Goal: Find specific page/section: Find specific page/section

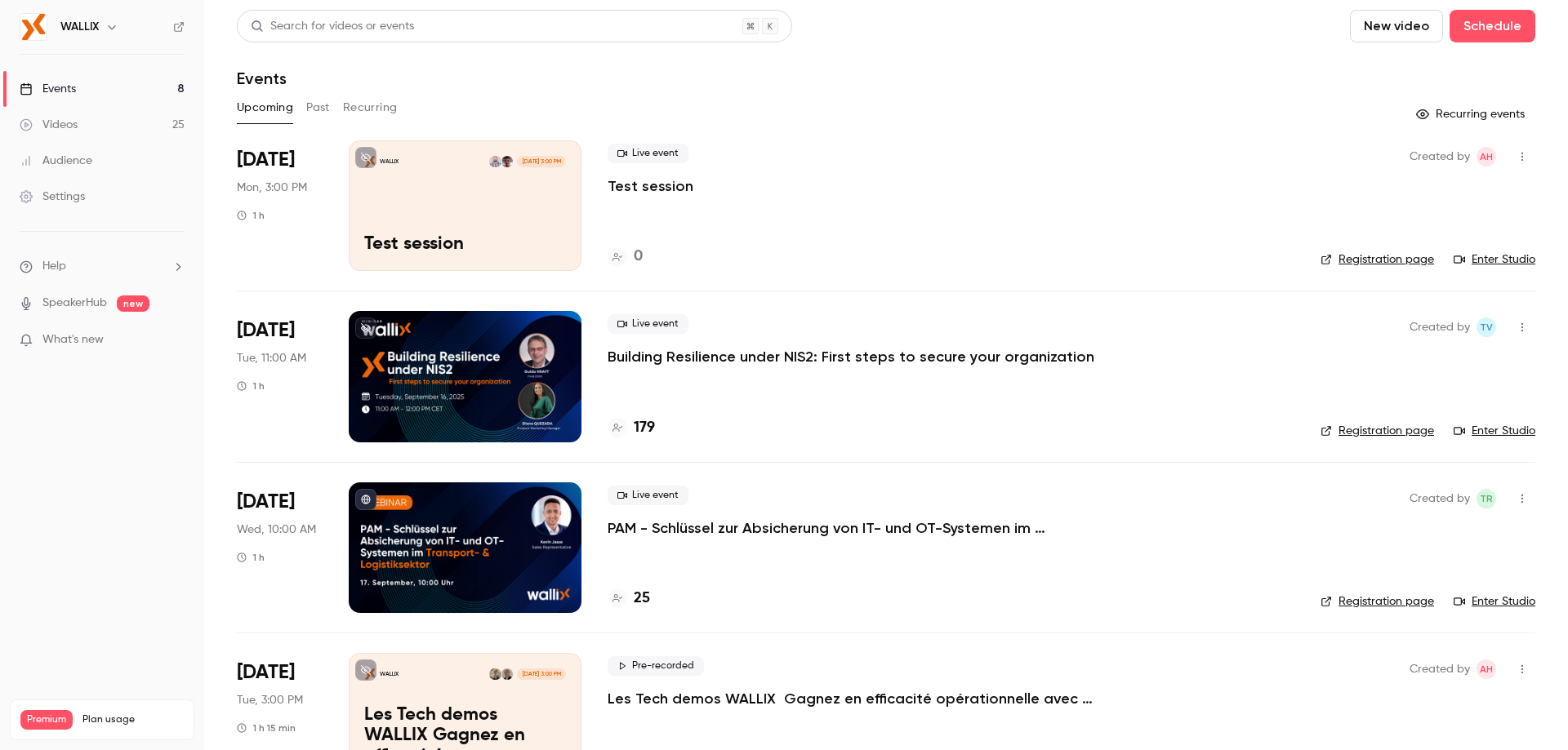
click at [443, 388] on div at bounding box center [465, 376] width 233 height 131
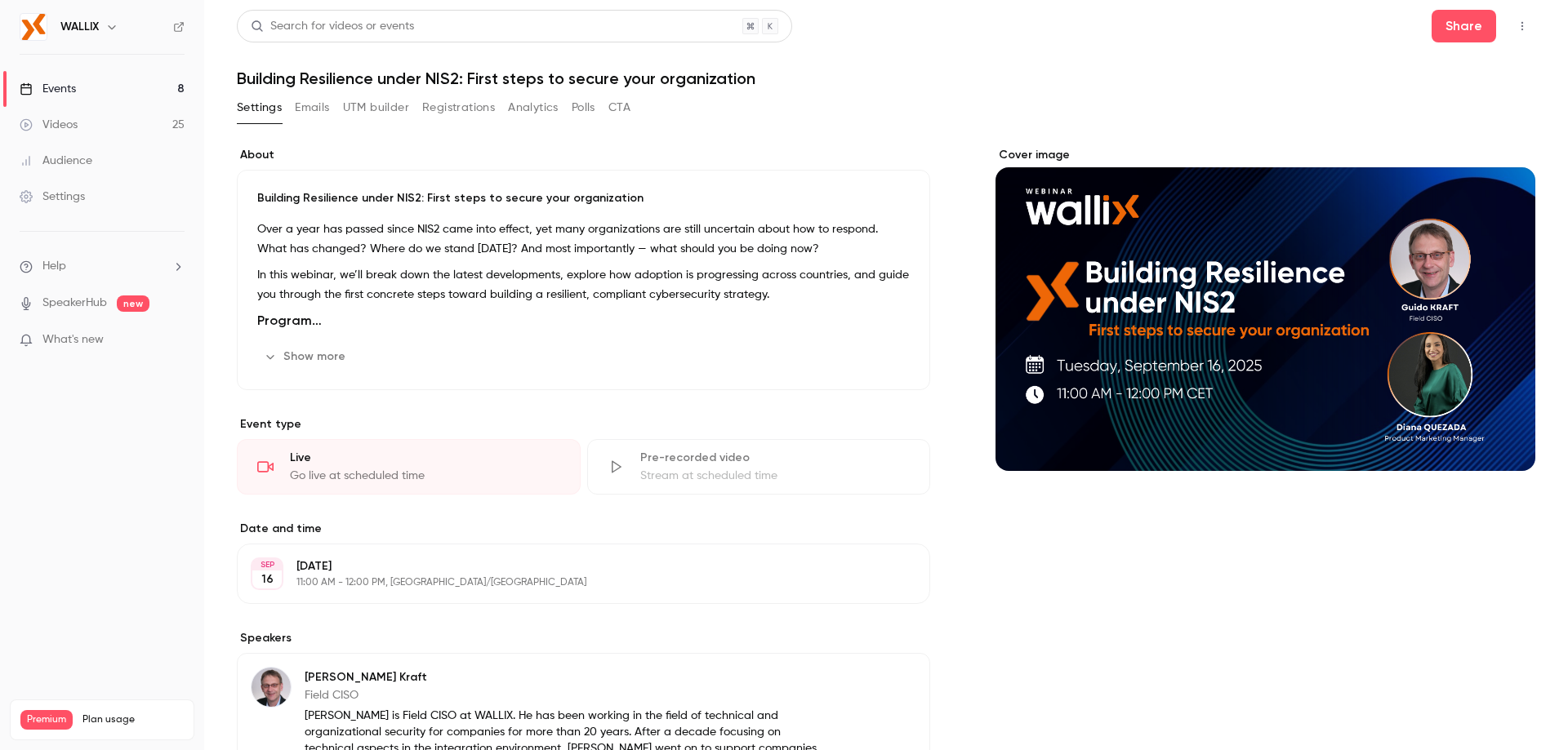
click at [430, 115] on button "Registrations" at bounding box center [459, 108] width 73 height 26
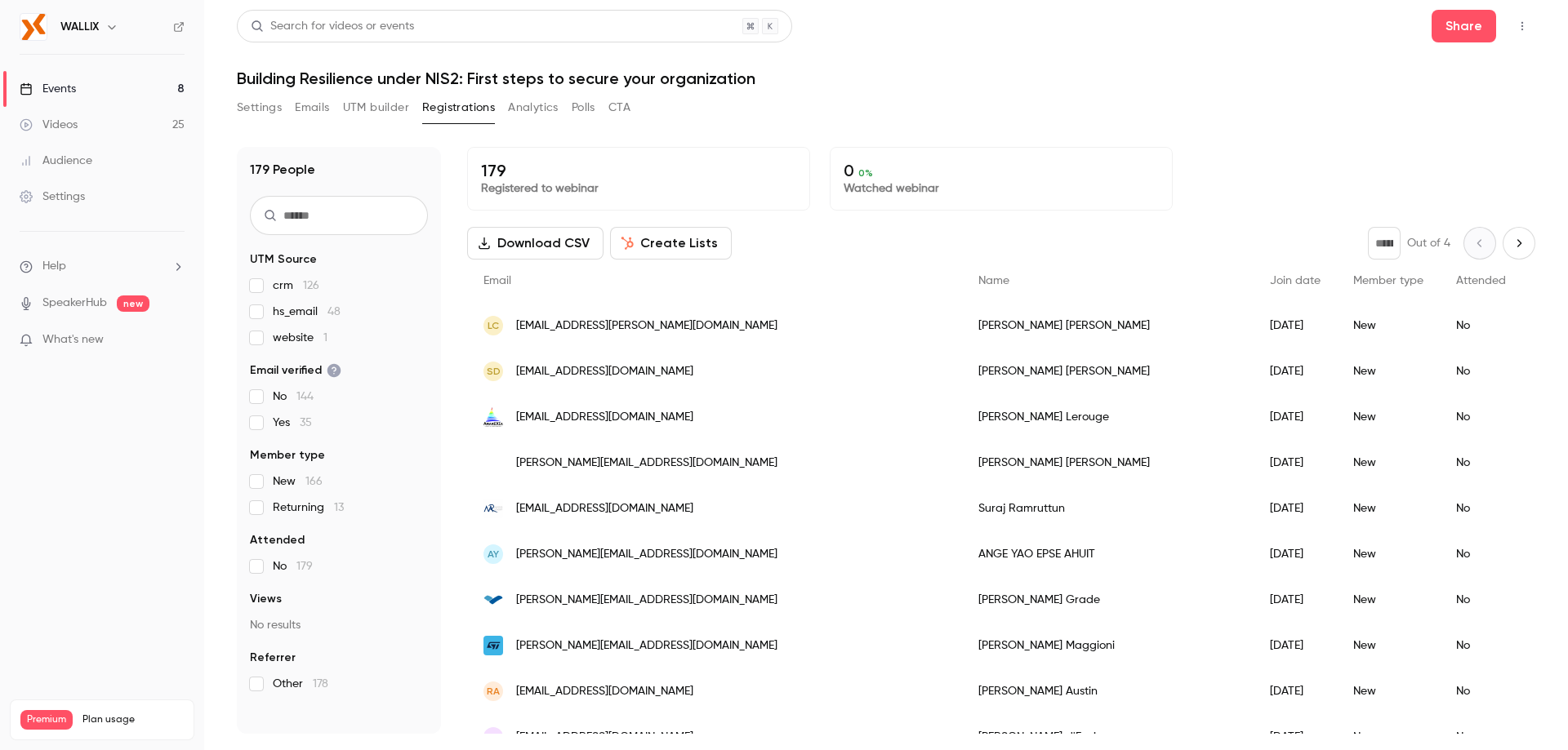
click at [379, 112] on button "UTM builder" at bounding box center [376, 108] width 67 height 26
